Goal: Information Seeking & Learning: Find specific page/section

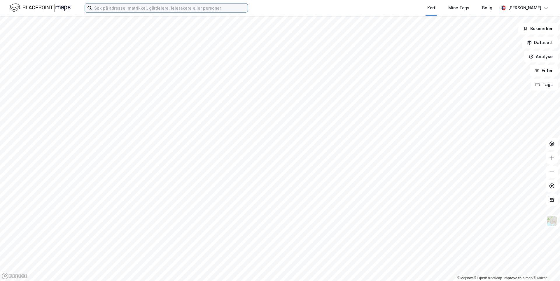
click at [221, 8] on input at bounding box center [170, 8] width 156 height 9
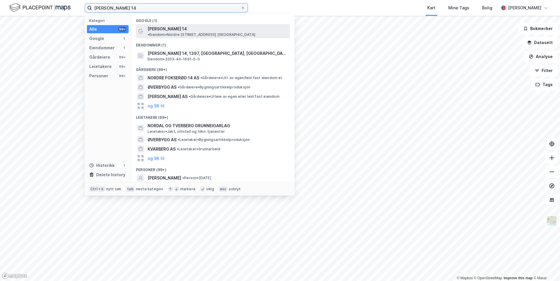
type input "[PERSON_NAME] 14"
click at [185, 32] on span "[PERSON_NAME] 14" at bounding box center [167, 28] width 39 height 7
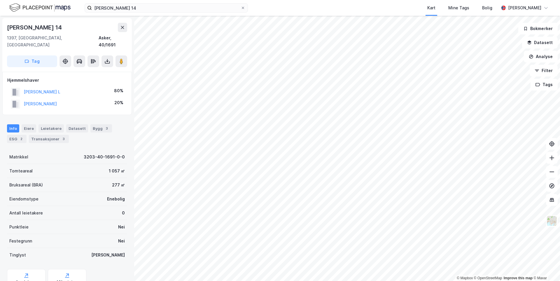
click at [47, 136] on div "Info [PERSON_NAME] Datasett Bygg 3 ESG 2 Transaksjoner 3" at bounding box center [67, 131] width 134 height 28
click at [48, 135] on div "Transaksjoner 3" at bounding box center [49, 139] width 40 height 8
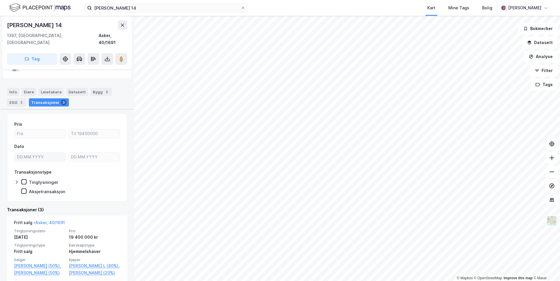
scroll to position [58, 0]
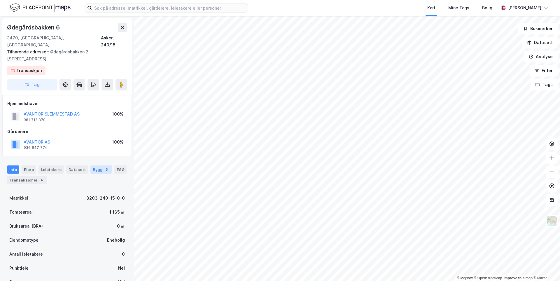
click at [91, 165] on div "Bygg 3" at bounding box center [101, 169] width 22 height 8
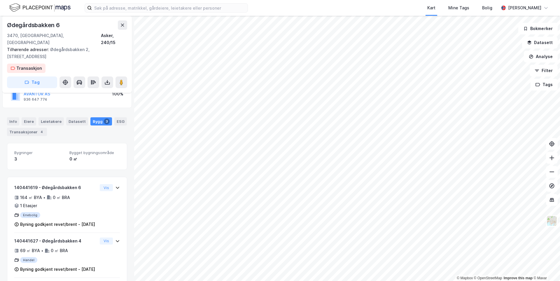
scroll to position [58, 0]
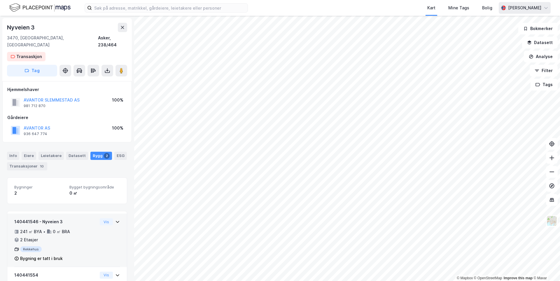
scroll to position [34, 0]
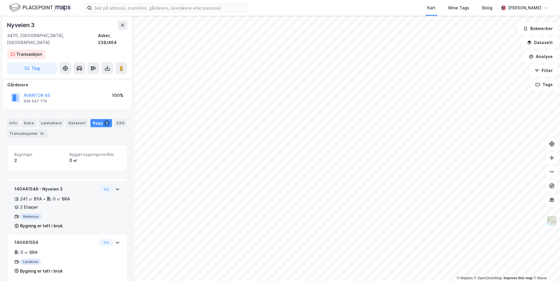
scroll to position [34, 0]
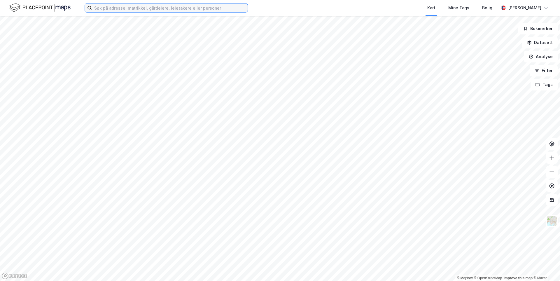
click at [173, 7] on input at bounding box center [170, 8] width 156 height 9
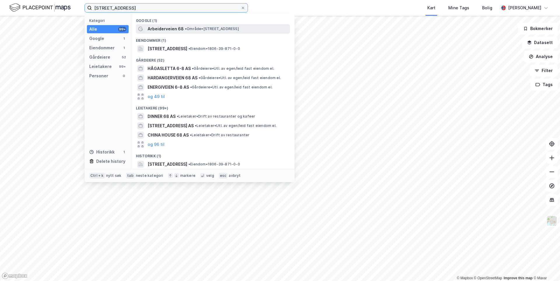
type input "arbeiderveien 68"
click at [195, 29] on span "• Område • Arbeiderveien 68, 8516 Narvik" at bounding box center [212, 29] width 54 height 5
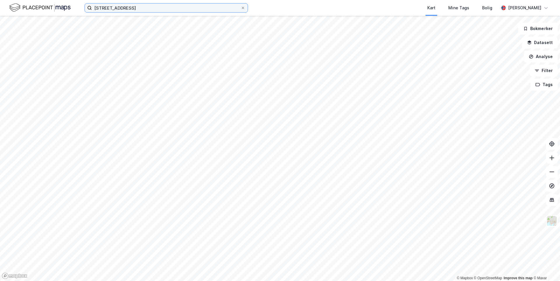
click at [161, 6] on input "arbeiderveien 68" at bounding box center [166, 8] width 149 height 9
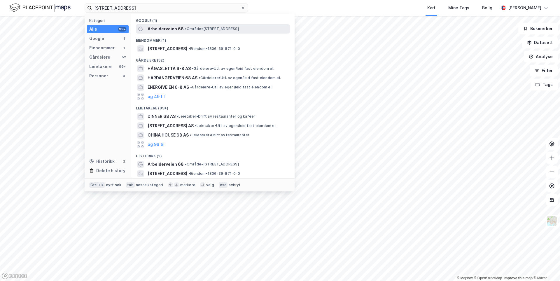
click at [168, 27] on span "Arbeiderveien 68" at bounding box center [166, 28] width 36 height 7
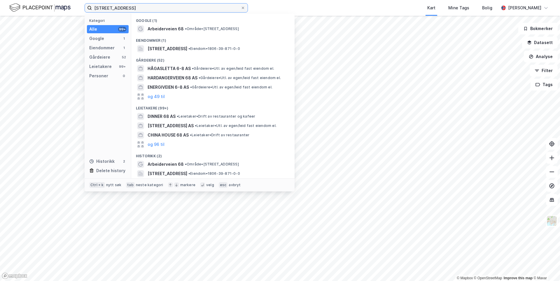
click at [154, 9] on input "arbeiderveien 68" at bounding box center [166, 8] width 149 height 9
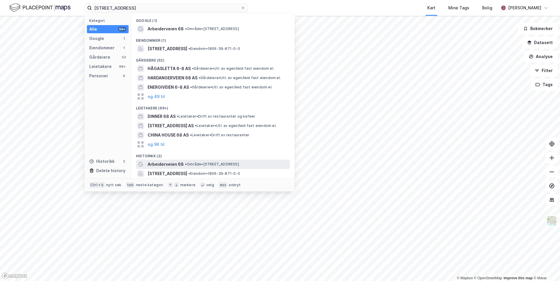
click at [189, 165] on span "• Område • Arbeiderveien 68, 8516 Narvik" at bounding box center [212, 164] width 54 height 5
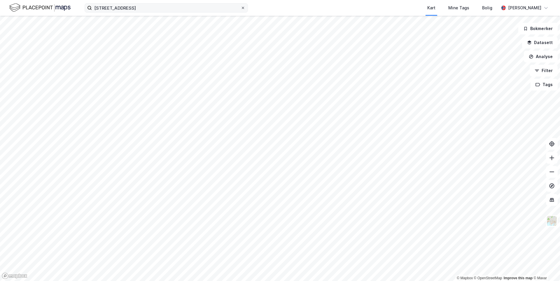
click at [242, 9] on icon at bounding box center [243, 8] width 4 height 4
click at [241, 9] on input "arbeiderveien 68" at bounding box center [166, 8] width 149 height 9
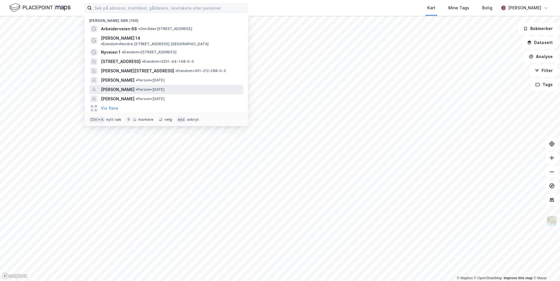
click at [165, 87] on span "• Person • 15. feb. 1982" at bounding box center [150, 89] width 29 height 5
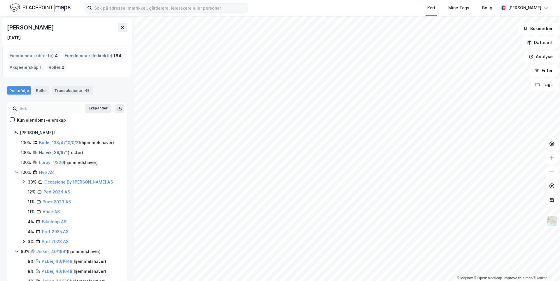
click at [49, 152] on link "Narvik, 39/871" at bounding box center [53, 152] width 29 height 5
